Goal: Task Accomplishment & Management: Manage account settings

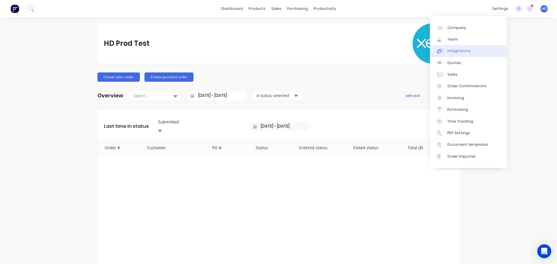
click at [465, 52] on div "Integrations" at bounding box center [458, 50] width 23 height 5
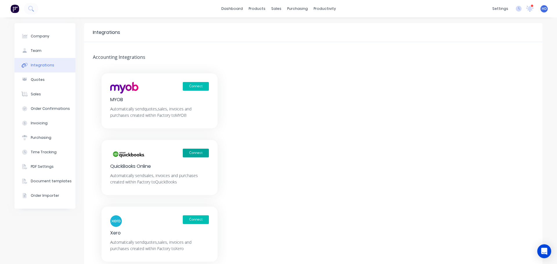
click at [185, 155] on button "Connect" at bounding box center [196, 153] width 26 height 9
click at [195, 88] on button "Connect" at bounding box center [196, 86] width 26 height 9
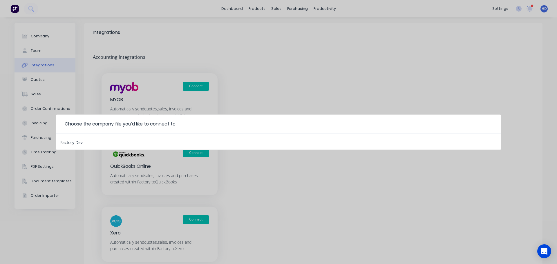
click at [137, 139] on div "Factory Dev" at bounding box center [278, 141] width 445 height 16
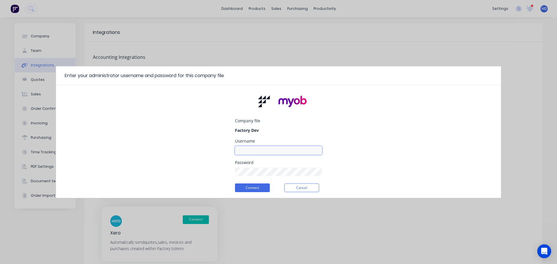
click at [307, 152] on input at bounding box center [278, 150] width 87 height 9
type input "myob_admin"
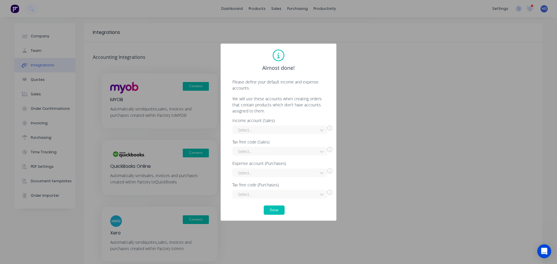
click at [263, 136] on div "Income account (Sales) Select... Tax free code (Sales) Select... Expense accoun…" at bounding box center [279, 159] width 104 height 80
click at [269, 126] on div "Select..." at bounding box center [279, 130] width 95 height 9
click at [254, 143] on div "Interest Income" at bounding box center [279, 143] width 95 height 11
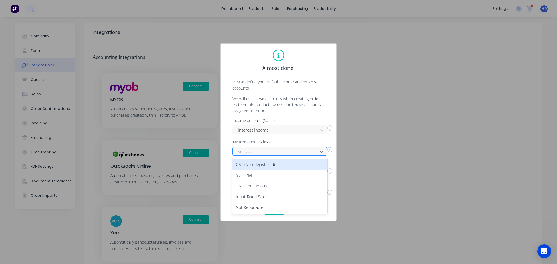
click at [258, 152] on div at bounding box center [275, 151] width 77 height 7
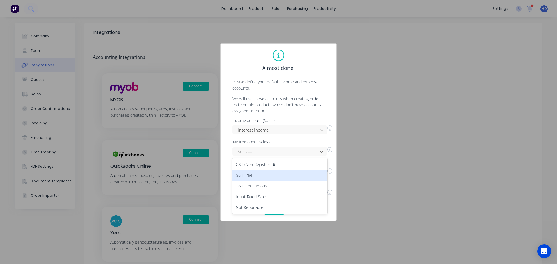
click at [251, 176] on div "GST Free" at bounding box center [279, 175] width 95 height 11
click at [259, 176] on div "Select..." at bounding box center [279, 173] width 95 height 9
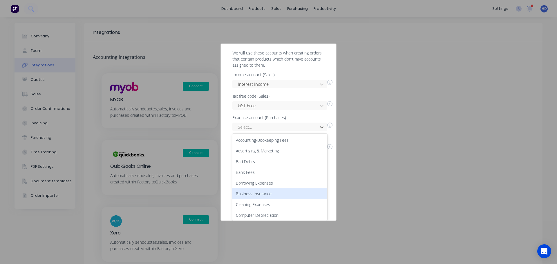
click at [256, 191] on div "Business Insurance" at bounding box center [279, 194] width 95 height 11
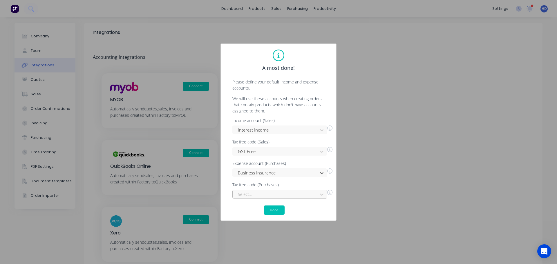
scroll to position [0, 0]
click at [263, 193] on div "Select..." at bounding box center [279, 194] width 95 height 9
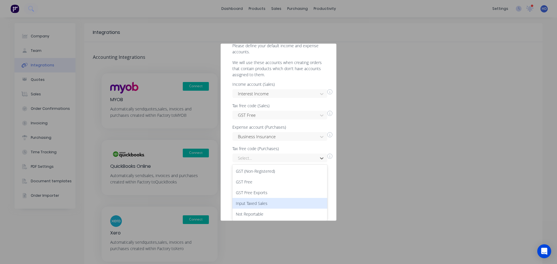
click at [268, 203] on div "Input Taxed Sales" at bounding box center [279, 203] width 95 height 11
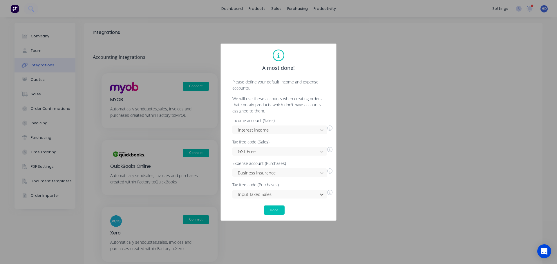
scroll to position [0, 0]
click at [269, 210] on button "Done" at bounding box center [274, 210] width 21 height 9
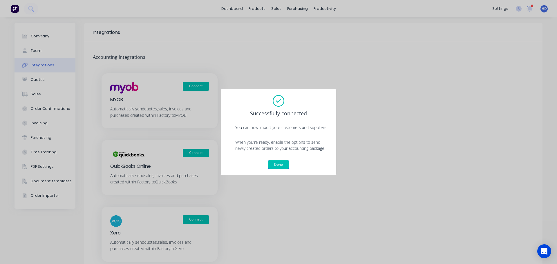
click at [280, 163] on button "Done" at bounding box center [278, 164] width 21 height 9
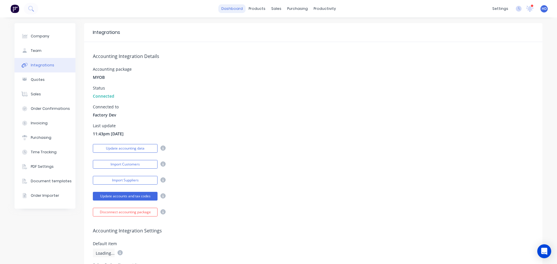
click at [231, 12] on link "dashboard" at bounding box center [231, 8] width 27 height 9
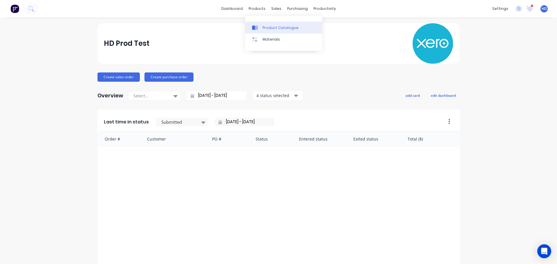
click at [279, 27] on div "Product Catalogue" at bounding box center [281, 27] width 36 height 5
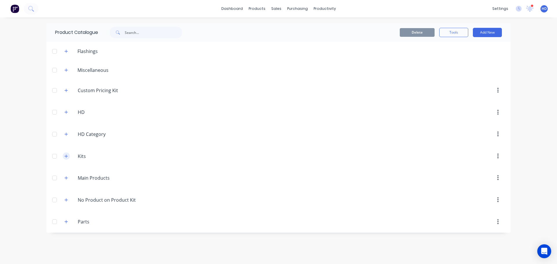
click at [68, 157] on button "button" at bounding box center [66, 156] width 7 height 7
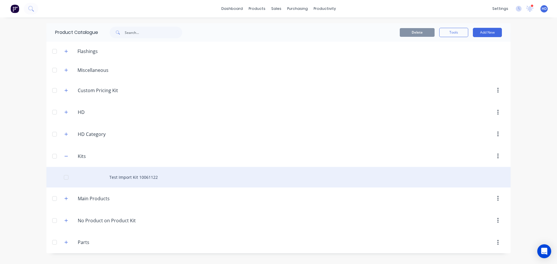
click at [135, 179] on div "Test Import Kit 10061122" at bounding box center [278, 177] width 464 height 21
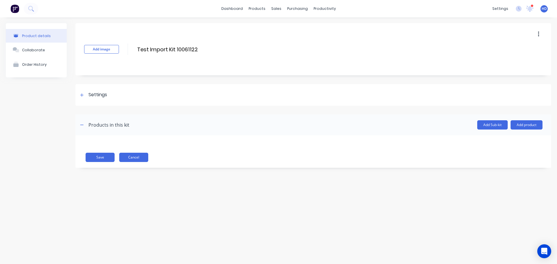
click at [130, 155] on button "Cancel" at bounding box center [133, 157] width 29 height 9
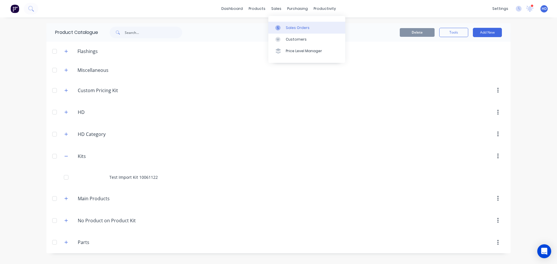
click at [293, 22] on link "Sales Orders" at bounding box center [306, 28] width 77 height 12
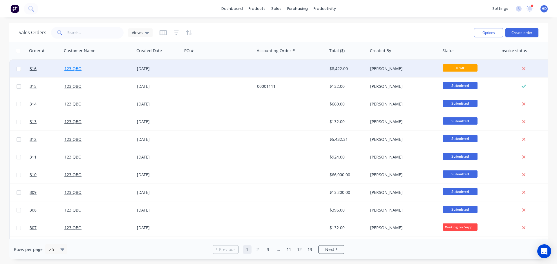
click at [75, 67] on link "123 QBO" at bounding box center [72, 69] width 17 height 6
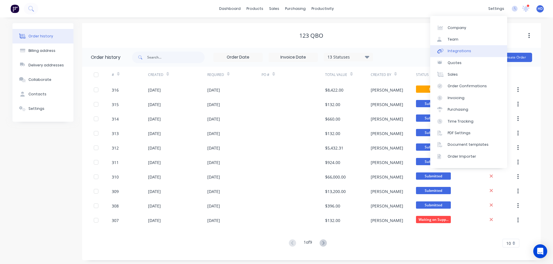
click at [471, 52] on link "Integrations" at bounding box center [468, 51] width 77 height 12
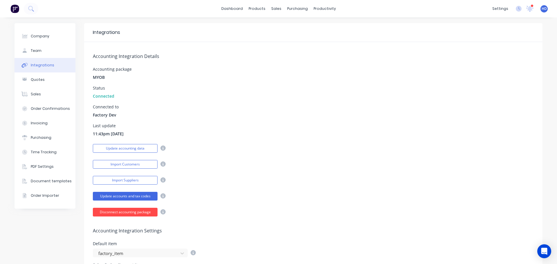
click at [132, 214] on button "Disconnect accounting package" at bounding box center [125, 212] width 65 height 9
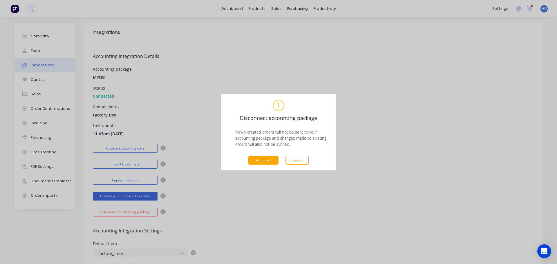
click at [259, 162] on button "Disconnect" at bounding box center [263, 160] width 30 height 9
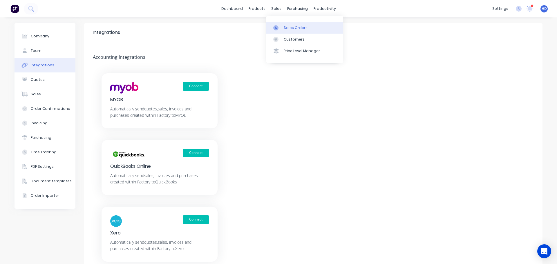
click at [291, 22] on link "Sales Orders" at bounding box center [304, 28] width 77 height 12
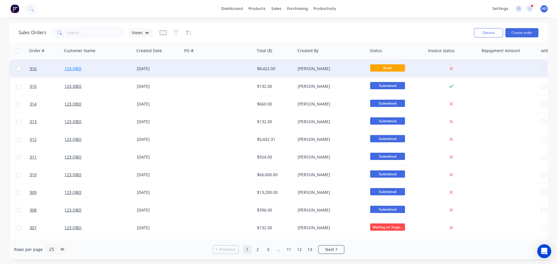
click at [76, 69] on link "123 QBO" at bounding box center [72, 69] width 17 height 6
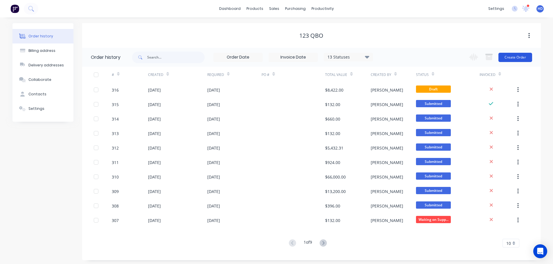
click at [510, 57] on button "Create Order" at bounding box center [515, 57] width 34 height 9
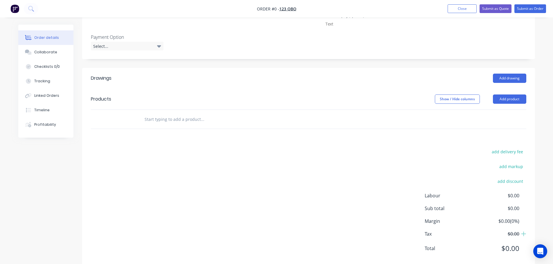
scroll to position [203, 0]
click at [509, 101] on button "Add product" at bounding box center [509, 98] width 33 height 9
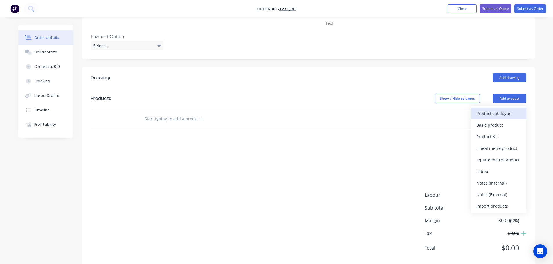
click at [490, 117] on div "Product catalogue" at bounding box center [498, 113] width 45 height 8
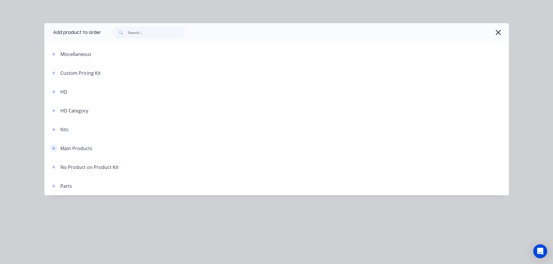
click at [56, 146] on button "button" at bounding box center [53, 148] width 7 height 7
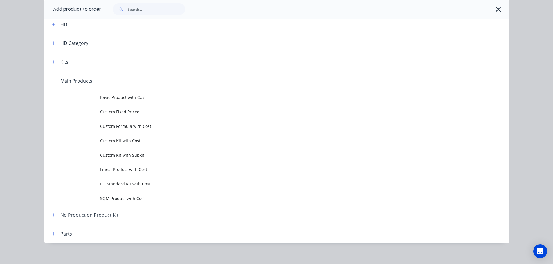
scroll to position [72, 0]
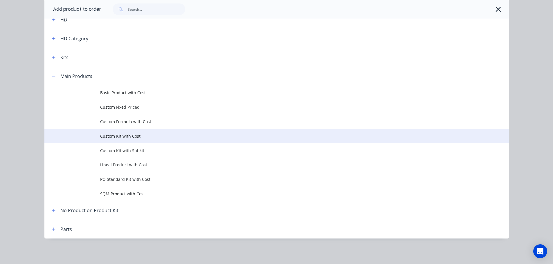
click at [139, 138] on span "Custom Kit with Cost" at bounding box center [263, 136] width 327 height 6
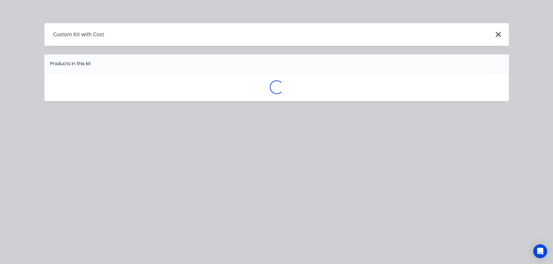
scroll to position [0, 0]
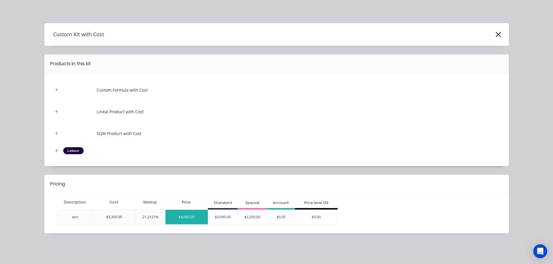
click at [181, 219] on div "$4,000.00" at bounding box center [186, 217] width 43 height 15
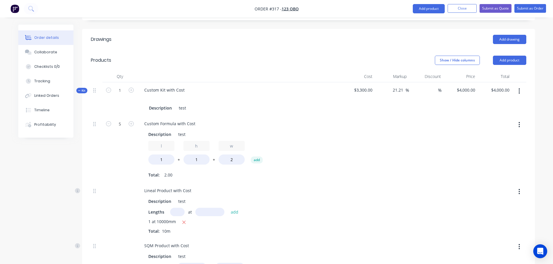
scroll to position [319, 0]
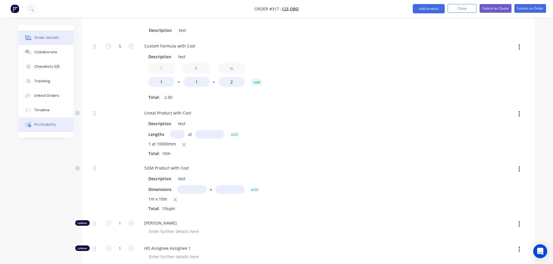
click at [53, 128] on button "Profitability" at bounding box center [45, 124] width 55 height 15
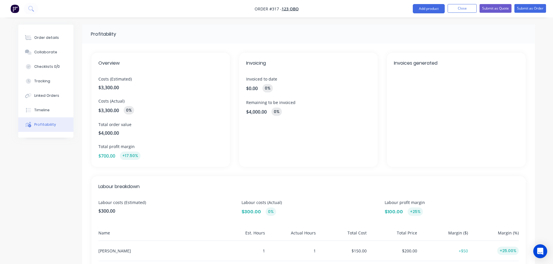
click at [463, 3] on nav "Order #317 - 123 QBO Add product Close Submit as Quote Submit as Order" at bounding box center [276, 8] width 553 height 17
click at [461, 9] on button "Close" at bounding box center [461, 8] width 29 height 9
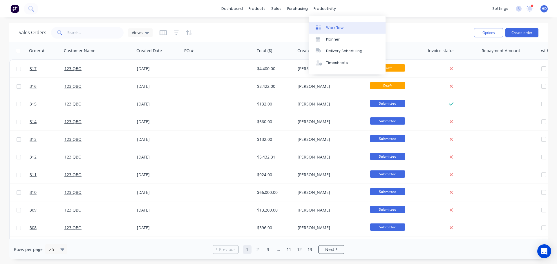
click at [331, 29] on div "Workflow" at bounding box center [334, 27] width 17 height 5
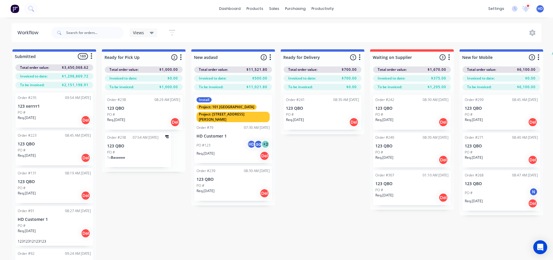
click at [499, 120] on div "Req. [DATE] Del" at bounding box center [500, 122] width 73 height 10
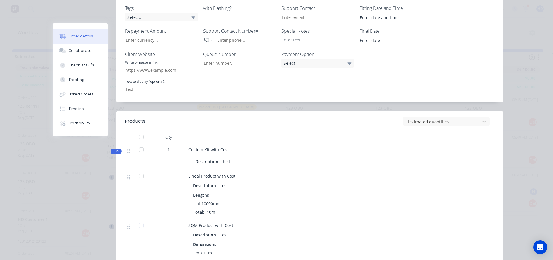
scroll to position [290, 0]
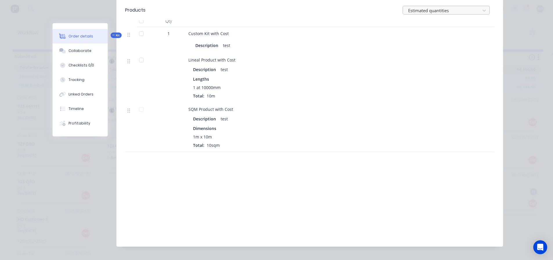
click at [449, 12] on div at bounding box center [442, 10] width 70 height 7
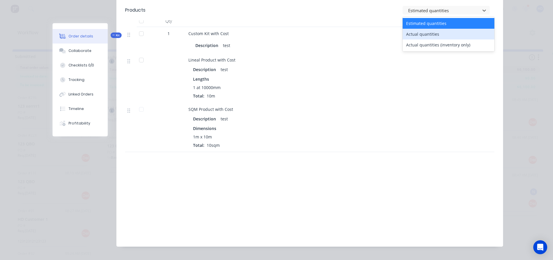
click at [423, 37] on div "Actual quantities" at bounding box center [448, 34] width 92 height 11
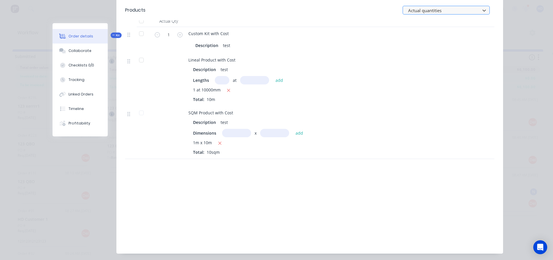
click at [445, 11] on div at bounding box center [442, 10] width 70 height 7
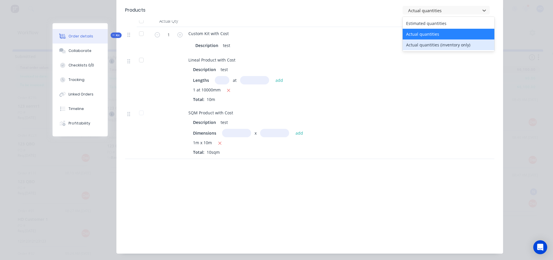
click at [429, 48] on div "Actual quantities (inventory only)" at bounding box center [448, 44] width 92 height 11
type input "0"
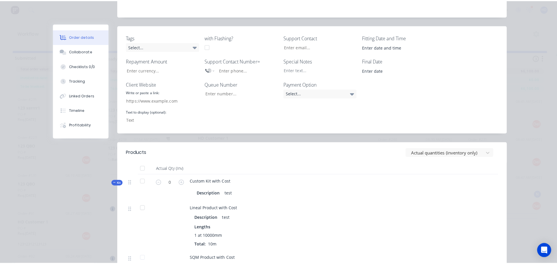
scroll to position [0, 0]
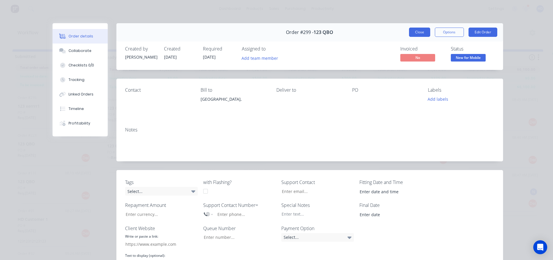
click at [420, 33] on button "Close" at bounding box center [419, 32] width 21 height 9
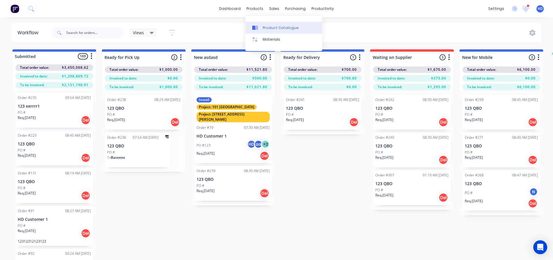
click at [273, 26] on div "Product Catalogue" at bounding box center [281, 27] width 36 height 5
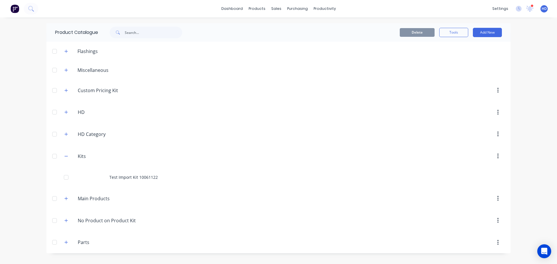
click at [68, 199] on button "button" at bounding box center [66, 198] width 7 height 7
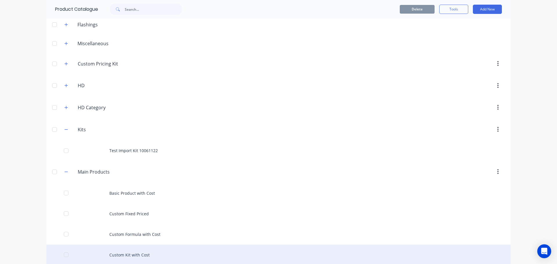
scroll to position [87, 0]
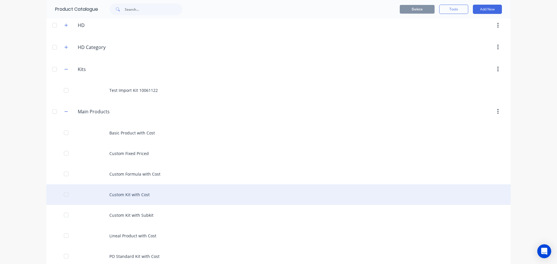
click at [63, 196] on div at bounding box center [66, 195] width 12 height 12
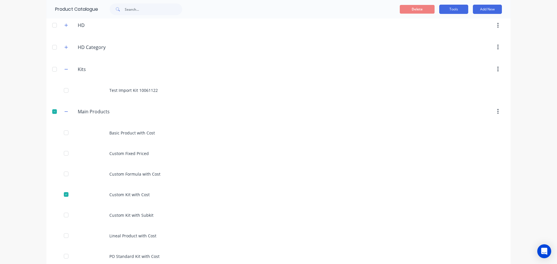
click at [462, 13] on button "Tools" at bounding box center [453, 9] width 29 height 9
click at [438, 27] on span "Duplicate product" at bounding box center [440, 24] width 44 height 6
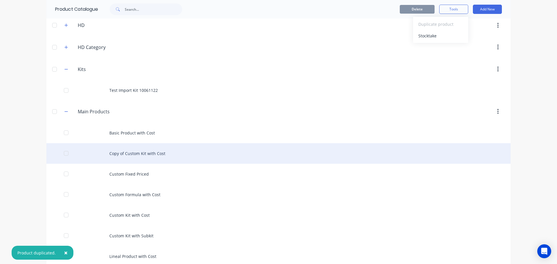
click at [170, 156] on div "Copy of Custom Kit with Cost" at bounding box center [278, 153] width 464 height 21
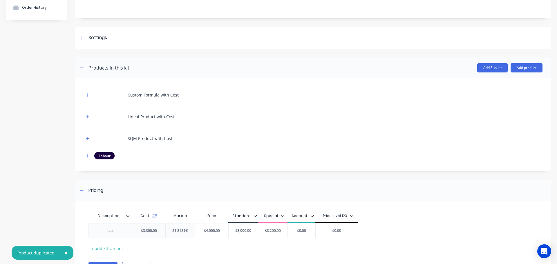
scroll to position [58, 0]
click at [88, 154] on icon "button" at bounding box center [87, 155] width 3 height 4
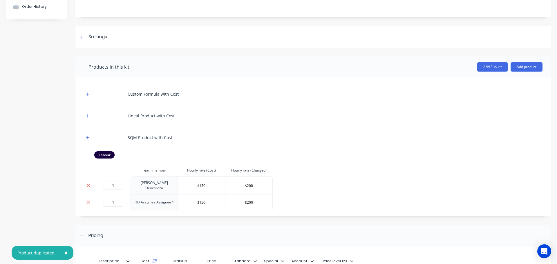
click at [89, 184] on icon at bounding box center [88, 186] width 4 height 6
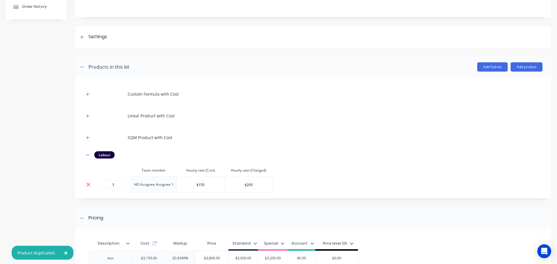
click at [89, 184] on icon at bounding box center [88, 185] width 4 height 4
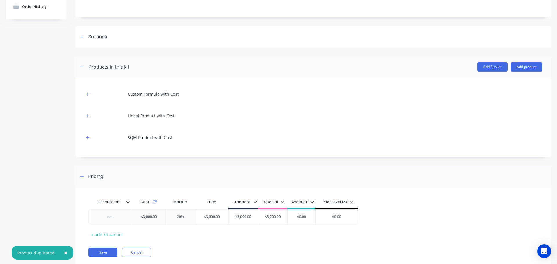
click at [90, 141] on div at bounding box center [87, 137] width 7 height 7
click at [86, 138] on icon "button" at bounding box center [87, 137] width 3 height 3
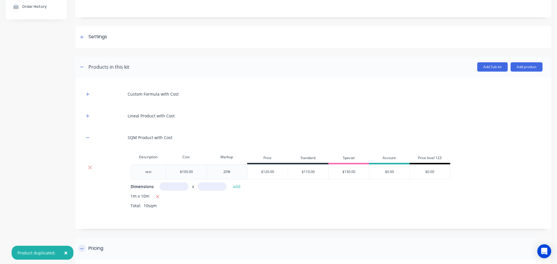
drag, startPoint x: 89, startPoint y: 169, endPoint x: 90, endPoint y: 165, distance: 3.5
click at [90, 169] on icon at bounding box center [90, 168] width 4 height 6
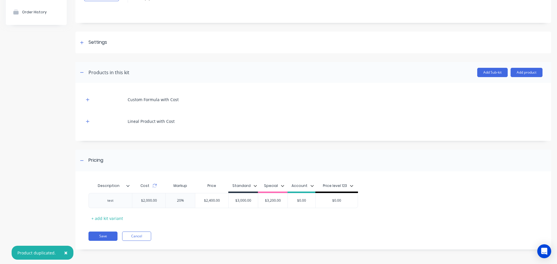
scroll to position [53, 0]
click at [87, 123] on icon "button" at bounding box center [87, 122] width 3 height 4
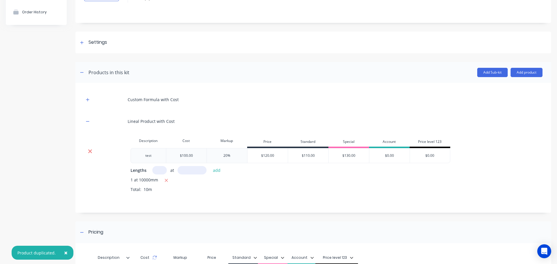
click at [90, 149] on icon at bounding box center [90, 152] width 4 height 6
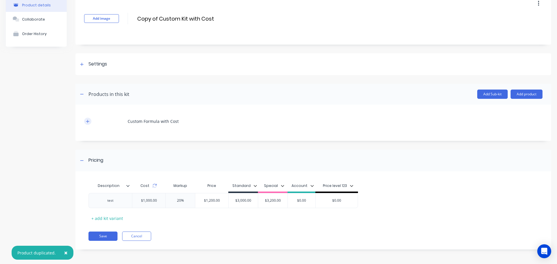
scroll to position [31, 0]
drag, startPoint x: 89, startPoint y: 117, endPoint x: 87, endPoint y: 122, distance: 4.4
click at [88, 121] on div "Custom Formula with Cost" at bounding box center [313, 121] width 458 height 16
click at [87, 122] on icon "button" at bounding box center [87, 121] width 3 height 3
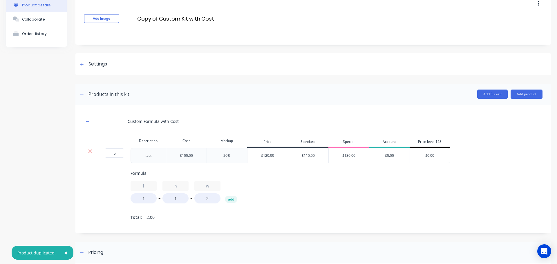
click at [93, 152] on div at bounding box center [89, 152] width 11 height 6
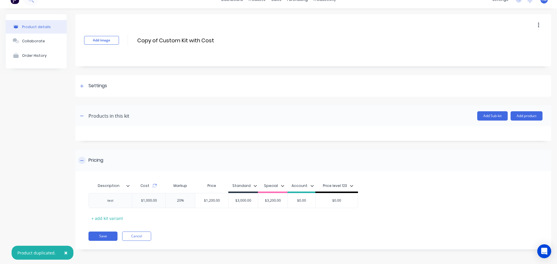
scroll to position [9, 0]
click at [516, 117] on button "Add product" at bounding box center [527, 115] width 32 height 9
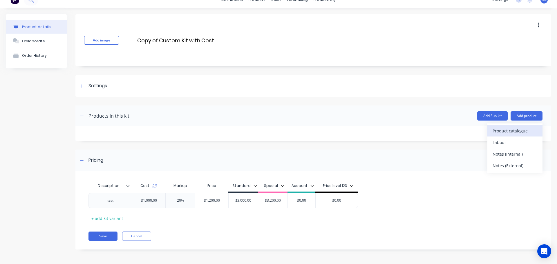
click at [494, 130] on div "Product catalogue" at bounding box center [515, 131] width 45 height 8
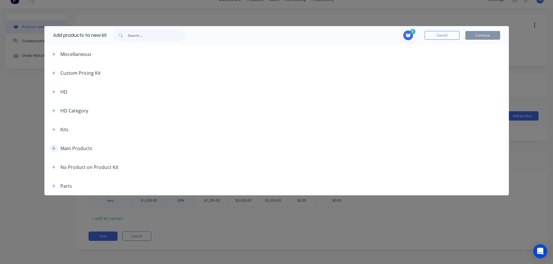
click at [53, 147] on icon "button" at bounding box center [53, 149] width 3 height 4
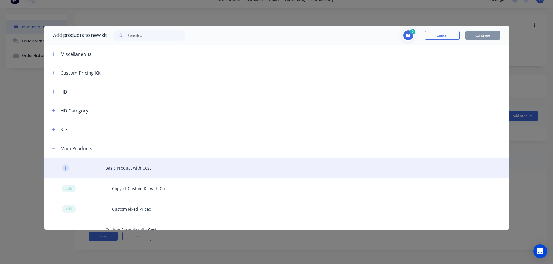
click at [64, 169] on icon "button" at bounding box center [65, 168] width 3 height 4
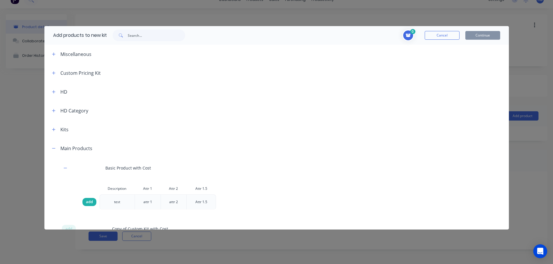
click at [86, 200] on span "add" at bounding box center [89, 202] width 7 height 6
click at [470, 35] on button "Continue" at bounding box center [482, 35] width 35 height 9
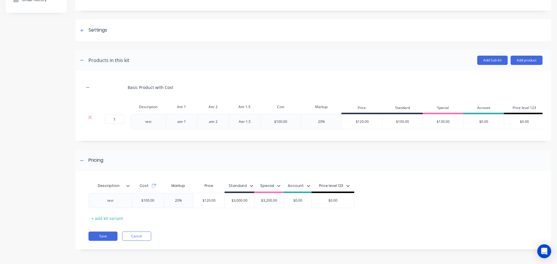
scroll to position [69, 0]
click at [95, 236] on button "Save" at bounding box center [102, 236] width 29 height 9
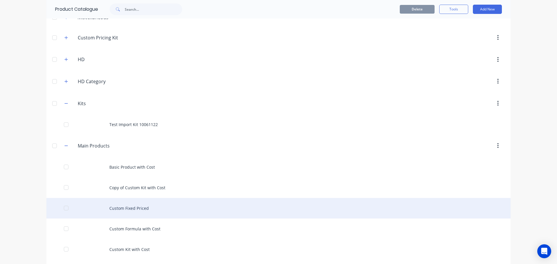
scroll to position [58, 0]
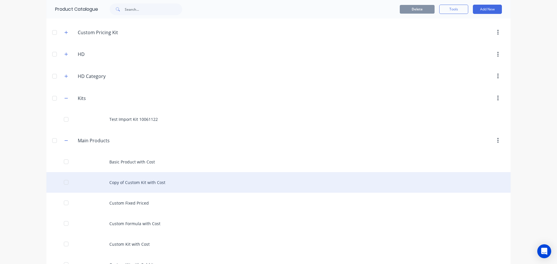
click at [162, 188] on div "Copy of Custom Kit with Cost" at bounding box center [278, 182] width 464 height 21
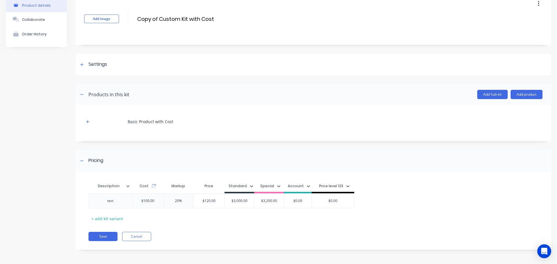
scroll to position [31, 0]
click at [87, 125] on div "Basic Product with Cost" at bounding box center [313, 121] width 458 height 16
click at [90, 127] on div "Basic Product with Cost" at bounding box center [313, 121] width 458 height 16
click at [88, 122] on icon "button" at bounding box center [87, 121] width 3 height 3
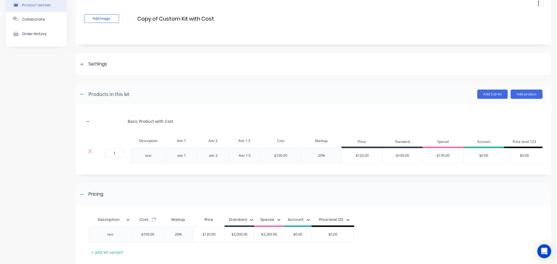
click at [92, 154] on div at bounding box center [89, 152] width 11 height 6
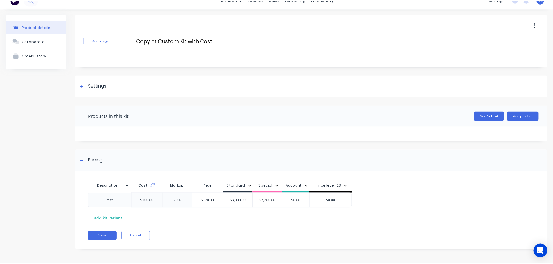
scroll to position [9, 0]
click at [518, 116] on button "Add product" at bounding box center [527, 115] width 32 height 9
click at [518, 129] on div "Product catalogue" at bounding box center [515, 131] width 45 height 8
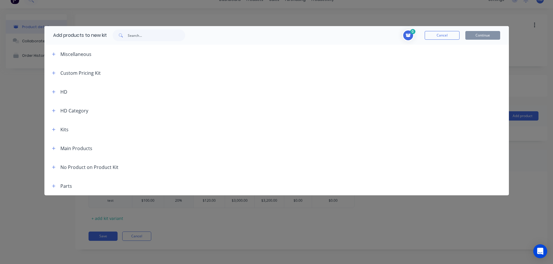
click at [56, 153] on header "Main Products" at bounding box center [276, 148] width 464 height 19
click at [51, 147] on button "button" at bounding box center [53, 148] width 7 height 7
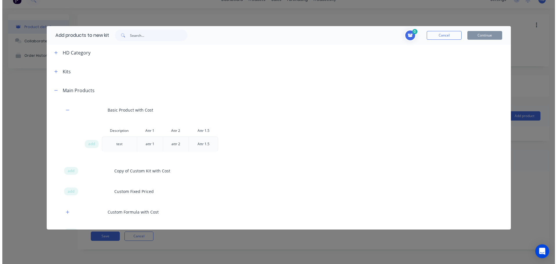
scroll to position [145, 0]
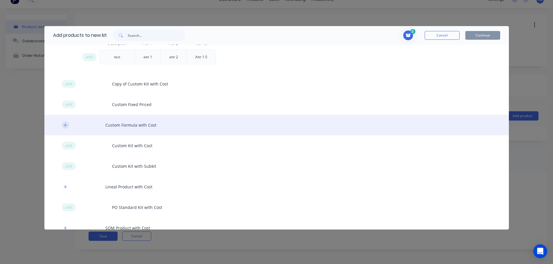
click at [63, 126] on button "button" at bounding box center [65, 125] width 7 height 7
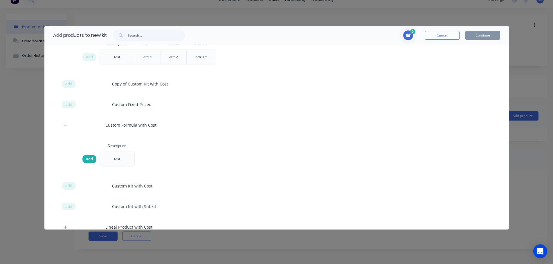
click at [93, 160] on div "add" at bounding box center [89, 159] width 14 height 8
click at [501, 37] on div "1 1 1 ? Custom Formula with Cost Description test Cancel Continue" at bounding box center [350, 35] width 318 height 19
click at [496, 37] on button "Continue" at bounding box center [482, 35] width 35 height 9
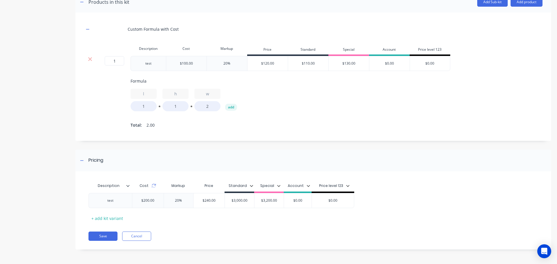
scroll to position [127, 0]
click at [104, 238] on button "Save" at bounding box center [102, 236] width 29 height 9
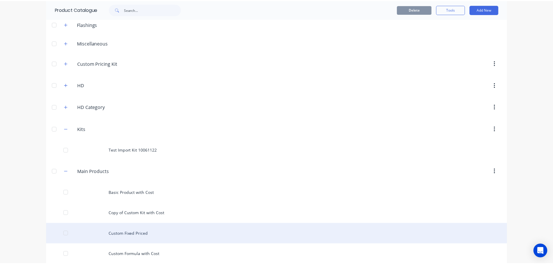
scroll to position [58, 0]
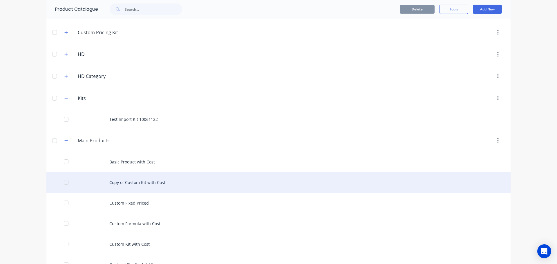
click at [156, 186] on div "Copy of Custom Kit with Cost" at bounding box center [278, 182] width 464 height 21
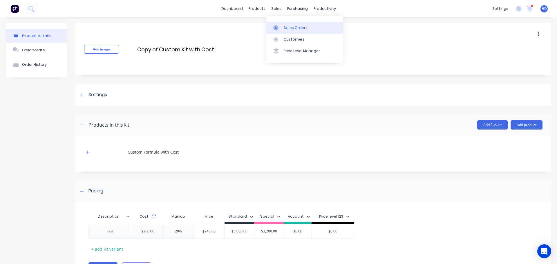
click at [297, 30] on link "Sales Orders" at bounding box center [304, 28] width 77 height 12
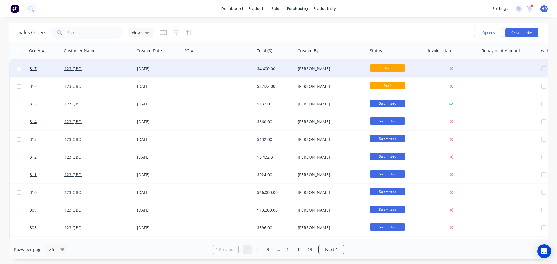
click at [253, 70] on div at bounding box center [218, 68] width 73 height 17
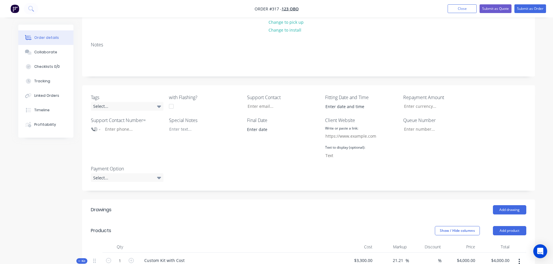
scroll to position [174, 0]
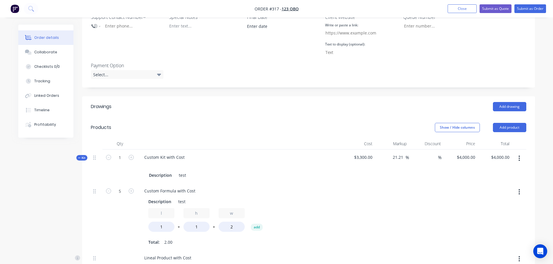
click at [518, 158] on icon "button" at bounding box center [518, 158] width 1 height 6
click at [491, 173] on div "Add product to kit" at bounding box center [498, 173] width 45 height 8
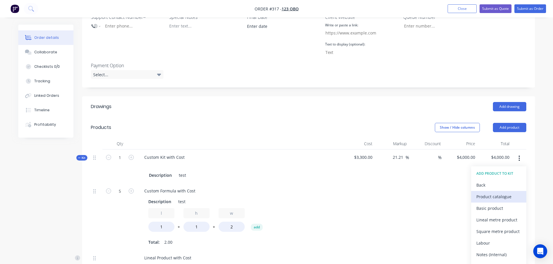
click at [501, 198] on div "Product catalogue" at bounding box center [498, 197] width 45 height 8
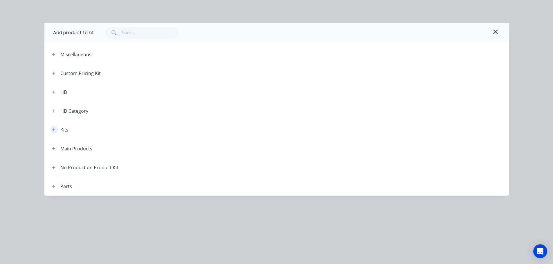
click at [55, 133] on button "button" at bounding box center [53, 129] width 7 height 7
click at [55, 147] on icon "button" at bounding box center [53, 149] width 3 height 4
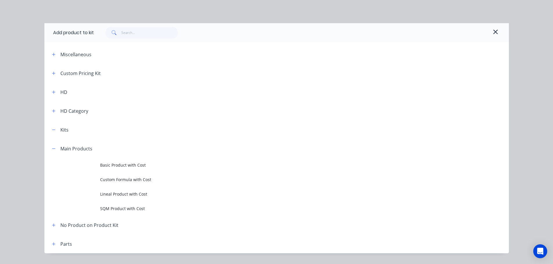
click at [119, 165] on span "Basic Product with Cost" at bounding box center [263, 165] width 327 height 6
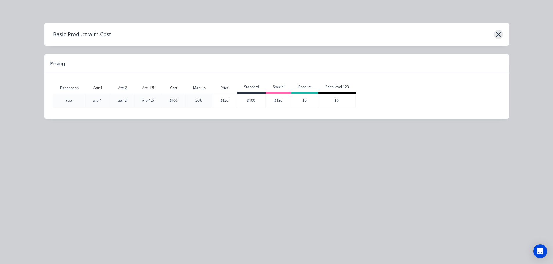
click at [498, 35] on icon "button" at bounding box center [498, 34] width 5 height 5
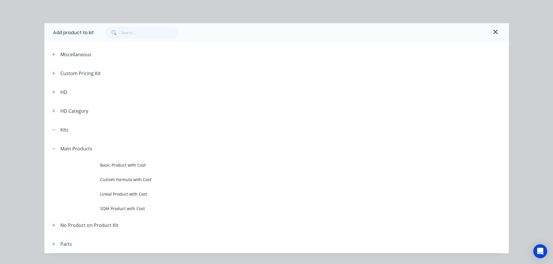
scroll to position [15, 0]
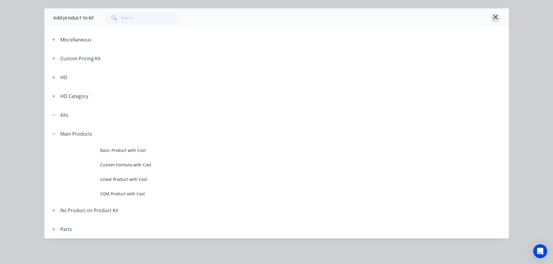
click at [494, 17] on icon "button" at bounding box center [495, 17] width 5 height 7
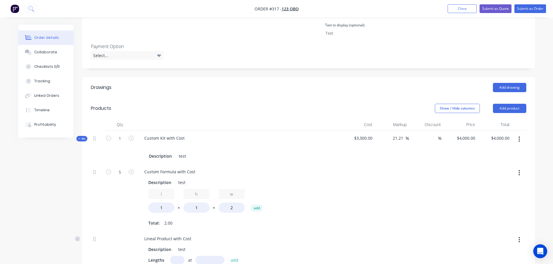
scroll to position [232, 0]
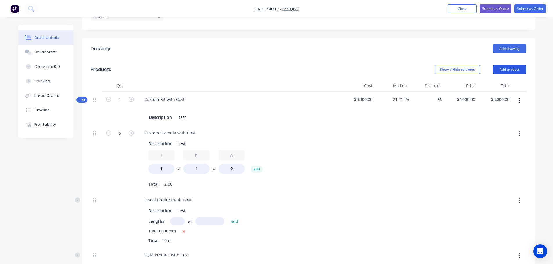
click at [516, 73] on button "Add product" at bounding box center [509, 69] width 33 height 9
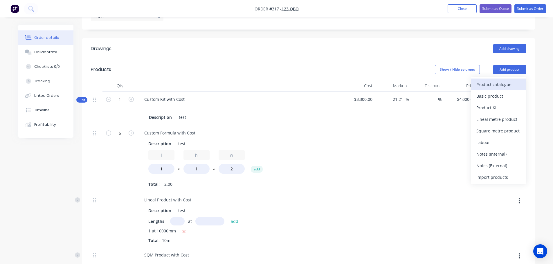
click at [499, 83] on div "Product catalogue" at bounding box center [498, 84] width 45 height 8
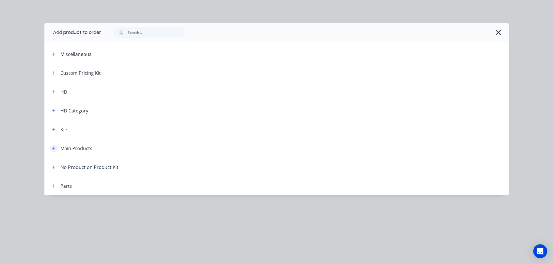
click at [50, 149] on button "button" at bounding box center [53, 148] width 7 height 7
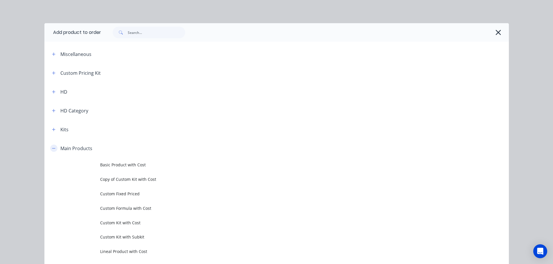
click at [53, 147] on button "button" at bounding box center [53, 148] width 7 height 7
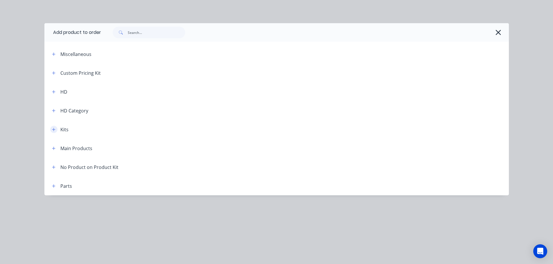
click at [54, 132] on button "button" at bounding box center [53, 129] width 7 height 7
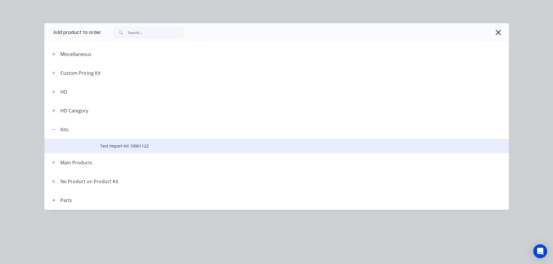
click at [118, 143] on span "Test Import Kit 10061122" at bounding box center [263, 146] width 327 height 6
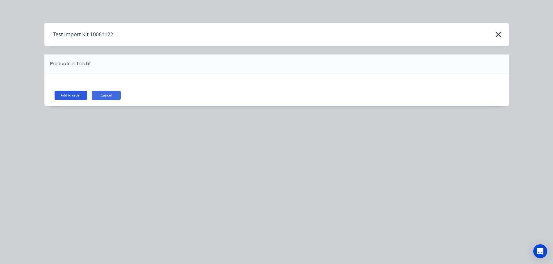
click at [75, 94] on button "Add to order" at bounding box center [71, 95] width 32 height 9
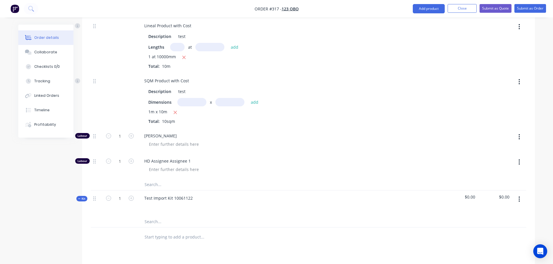
scroll to position [493, 0]
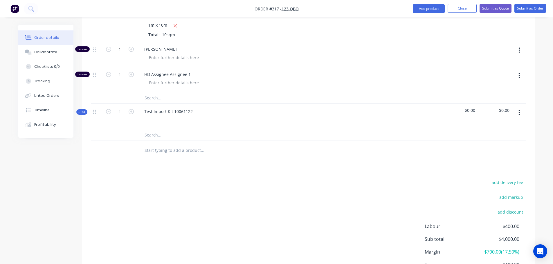
click at [522, 114] on button "button" at bounding box center [519, 112] width 14 height 10
click at [505, 128] on div "Add product to kit" at bounding box center [498, 128] width 45 height 8
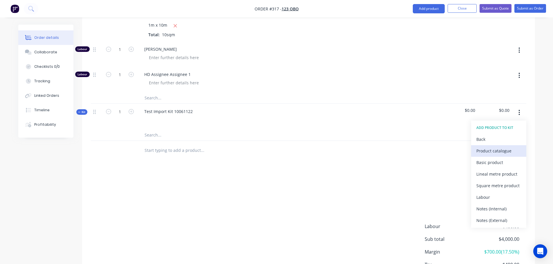
click at [494, 149] on div "Product catalogue" at bounding box center [498, 151] width 45 height 8
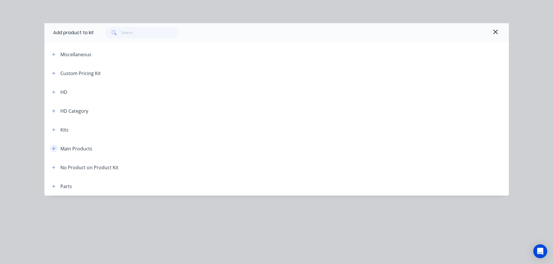
click at [56, 150] on button "button" at bounding box center [53, 148] width 7 height 7
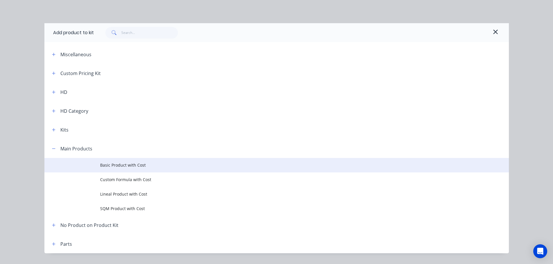
click at [108, 161] on td "Basic Product with Cost" at bounding box center [304, 165] width 408 height 15
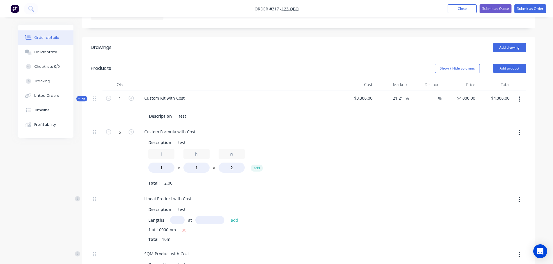
scroll to position [232, 0]
click at [517, 107] on div at bounding box center [518, 109] width 15 height 34
click at [518, 101] on icon "button" at bounding box center [518, 100] width 1 height 5
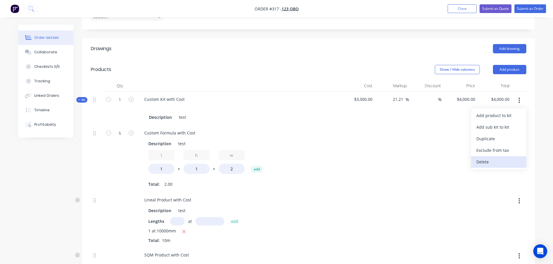
click at [488, 158] on div "Delete" at bounding box center [498, 162] width 45 height 8
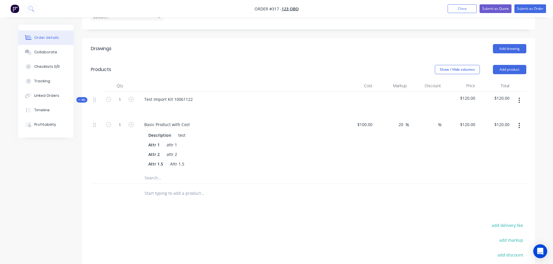
click at [519, 103] on icon "button" at bounding box center [518, 100] width 1 height 6
click at [427, 180] on div at bounding box center [308, 178] width 435 height 12
click at [530, 10] on button "Submit as Order" at bounding box center [530, 8] width 32 height 9
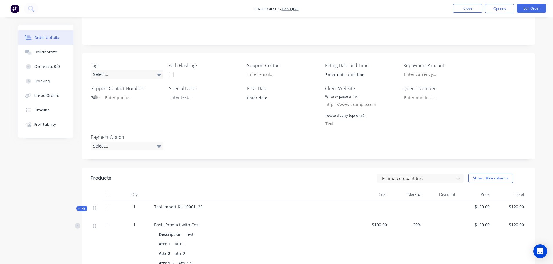
scroll to position [145, 0]
